Goal: Task Accomplishment & Management: Use online tool/utility

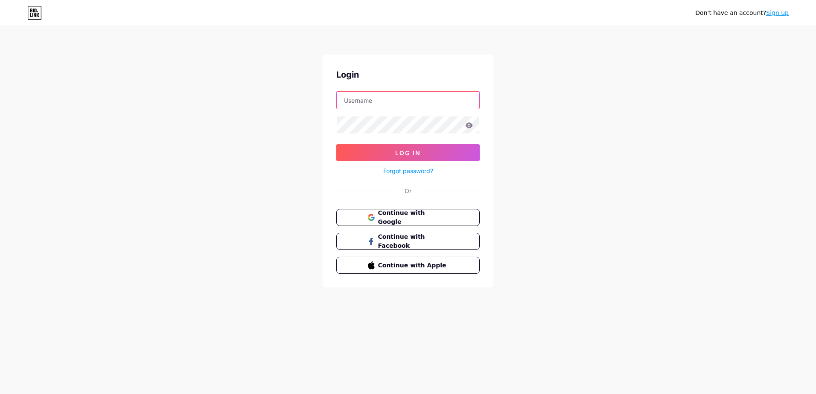
click at [400, 105] on input "text" at bounding box center [408, 100] width 142 height 17
type input "D"
click at [336, 144] on button "Log In" at bounding box center [407, 152] width 143 height 17
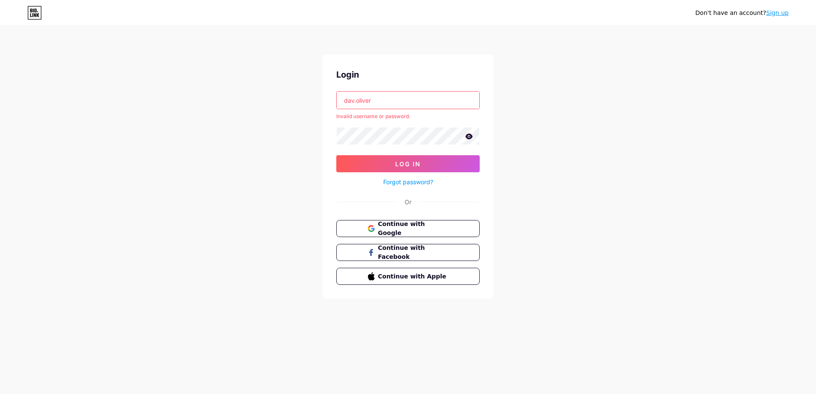
click at [467, 139] on icon at bounding box center [469, 137] width 8 height 6
click at [336, 155] on button "Log In" at bounding box center [407, 163] width 143 height 17
click at [410, 106] on input "dav.oliver" at bounding box center [408, 100] width 142 height 17
click at [371, 101] on input "dav.oliver" at bounding box center [408, 100] width 142 height 17
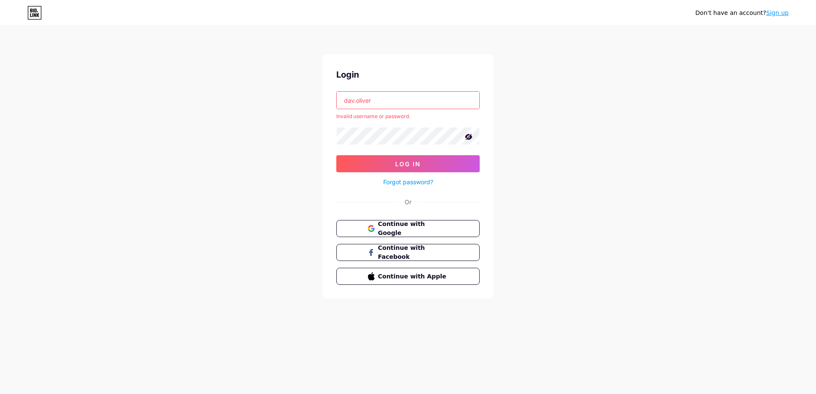
click at [355, 101] on input "dav.oliver" at bounding box center [408, 100] width 142 height 17
type input "davoliver"
click at [336, 155] on button "Log In" at bounding box center [407, 163] width 143 height 17
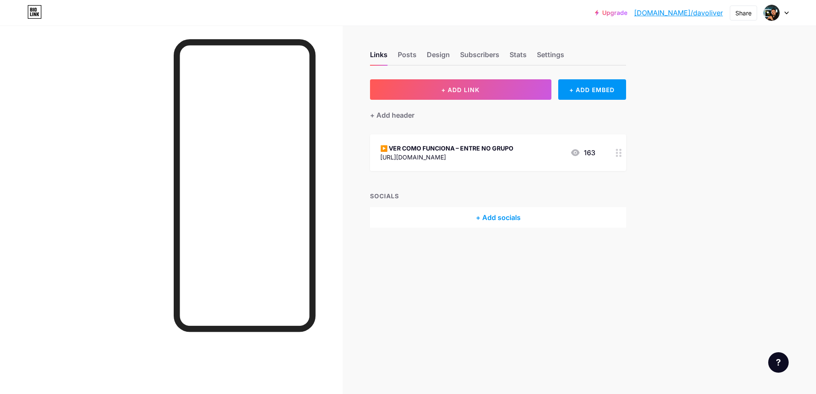
click at [513, 151] on div "▶️ VER COMO FUNCIONA – ENTRE NO GRUPO" at bounding box center [446, 148] width 133 height 9
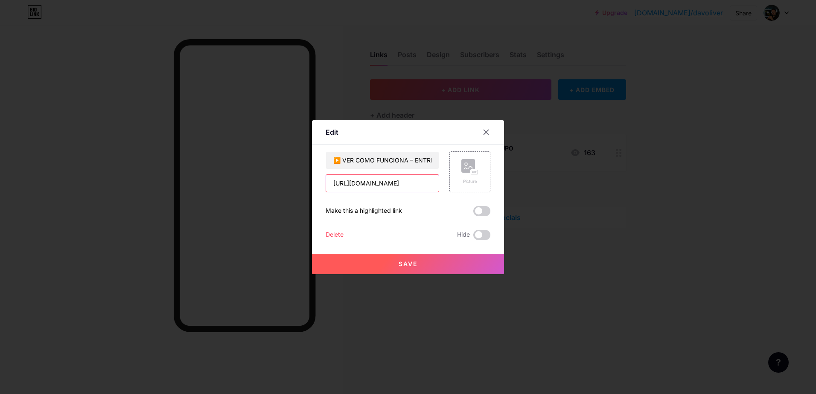
click at [388, 186] on input "[URL][DOMAIN_NAME]" at bounding box center [382, 183] width 113 height 17
paste input "EBqSBHpf5QY1dgpfs0XA2l"
type input "[URL][DOMAIN_NAME]"
click at [428, 262] on button "Save" at bounding box center [408, 264] width 192 height 20
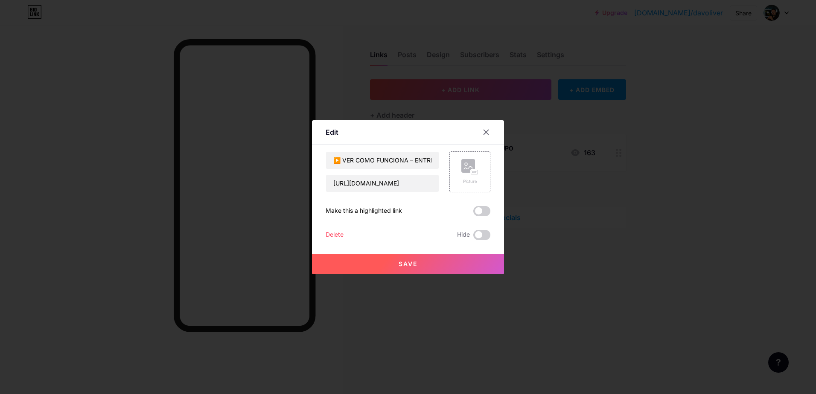
scroll to position [0, 0]
